Goal: Transaction & Acquisition: Purchase product/service

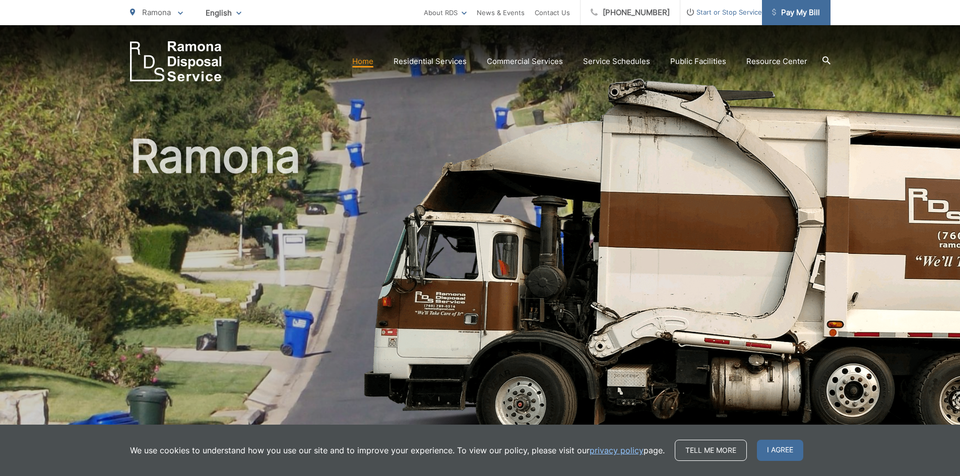
click at [808, 13] on span "Pay My Bill" at bounding box center [796, 13] width 48 height 12
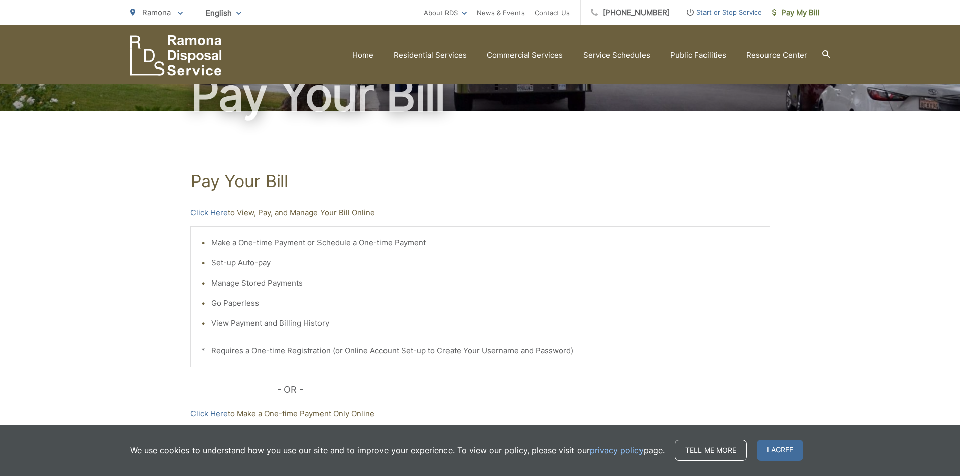
scroll to position [89, 0]
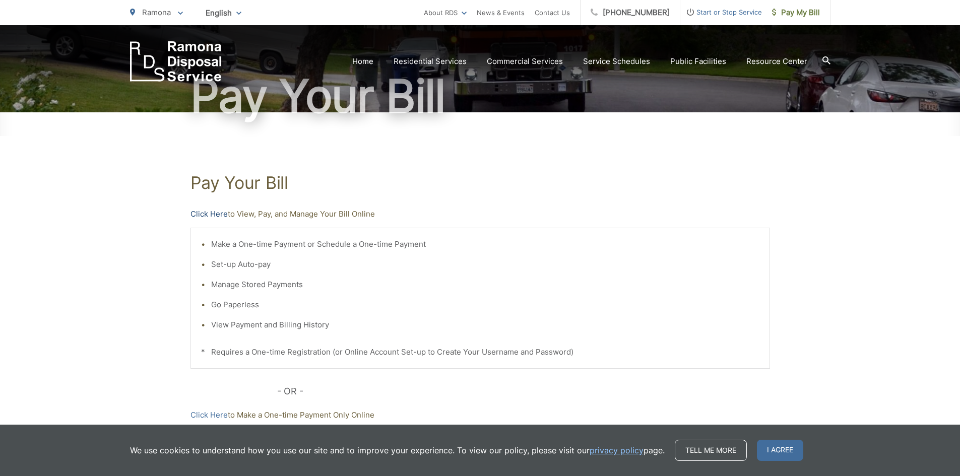
click at [216, 214] on link "Click Here" at bounding box center [208, 214] width 37 height 12
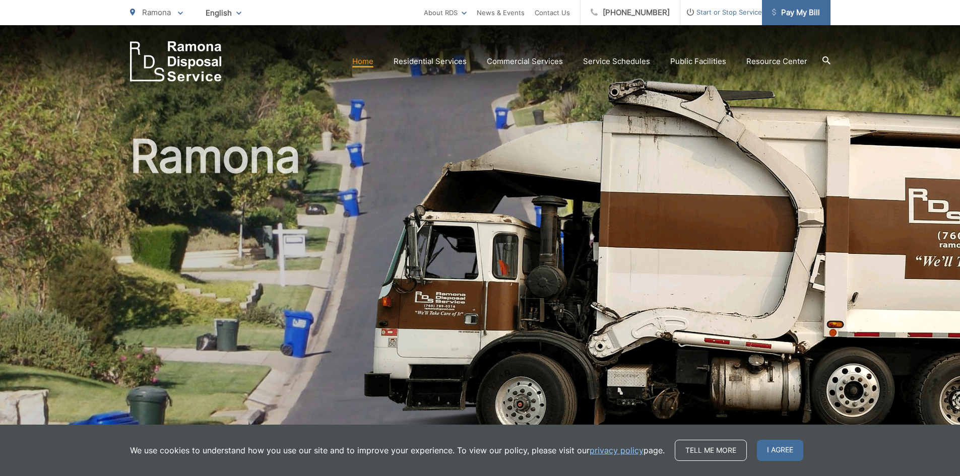
click at [783, 13] on span "Pay My Bill" at bounding box center [796, 13] width 48 height 12
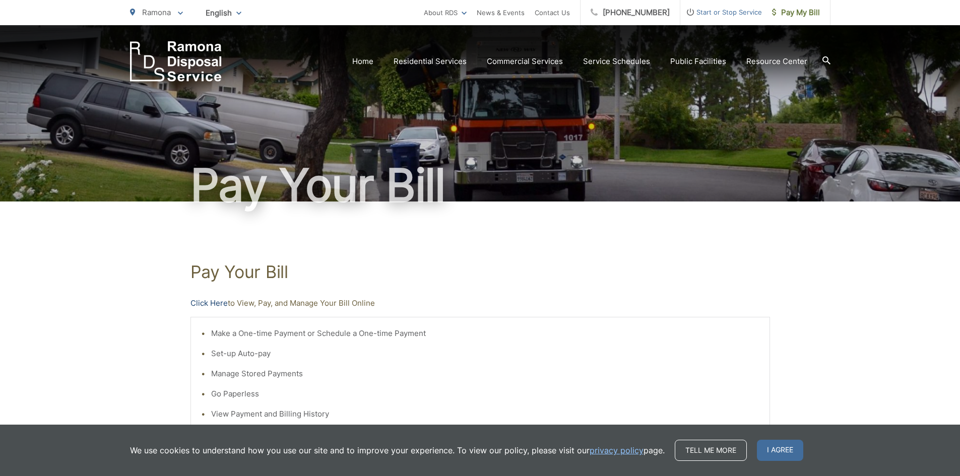
click at [212, 301] on link "Click Here" at bounding box center [208, 303] width 37 height 12
